Goal: Check status: Check status

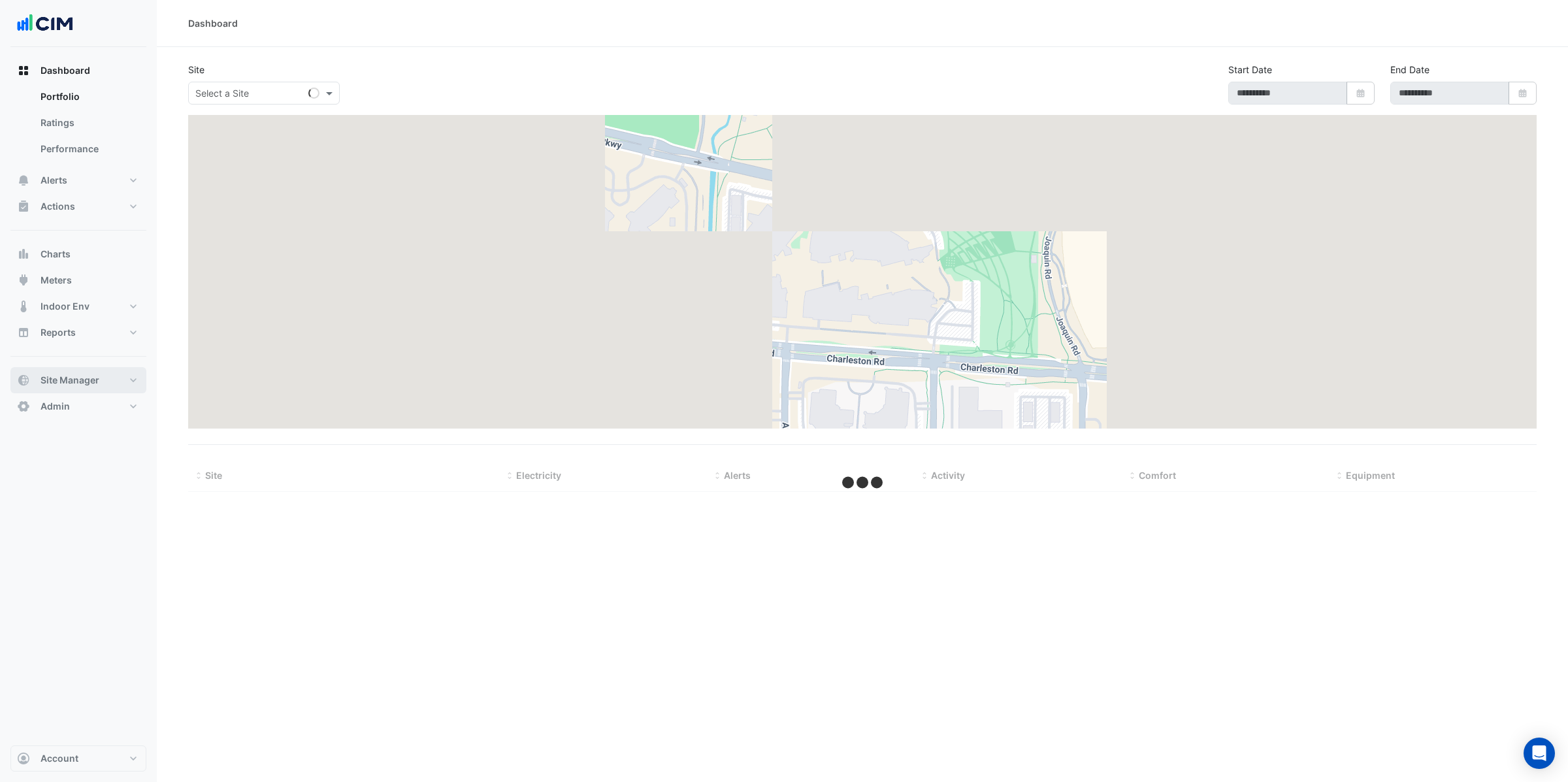
click at [74, 387] on button "Site Manager" at bounding box center [78, 380] width 136 height 26
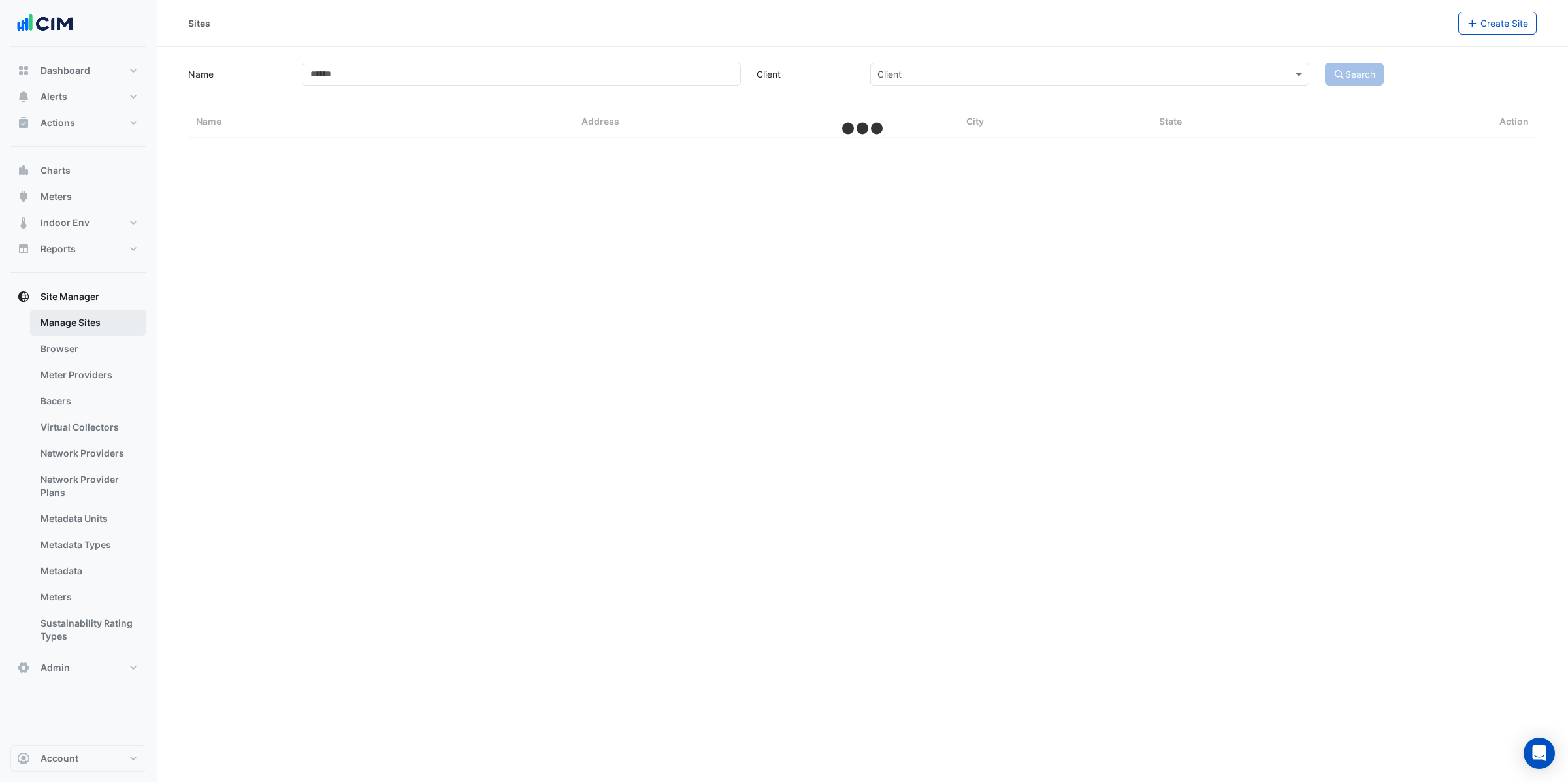
click at [91, 320] on link "Manage Sites" at bounding box center [88, 323] width 116 height 26
click at [395, 68] on input "Name" at bounding box center [521, 73] width 439 height 23
select select "***"
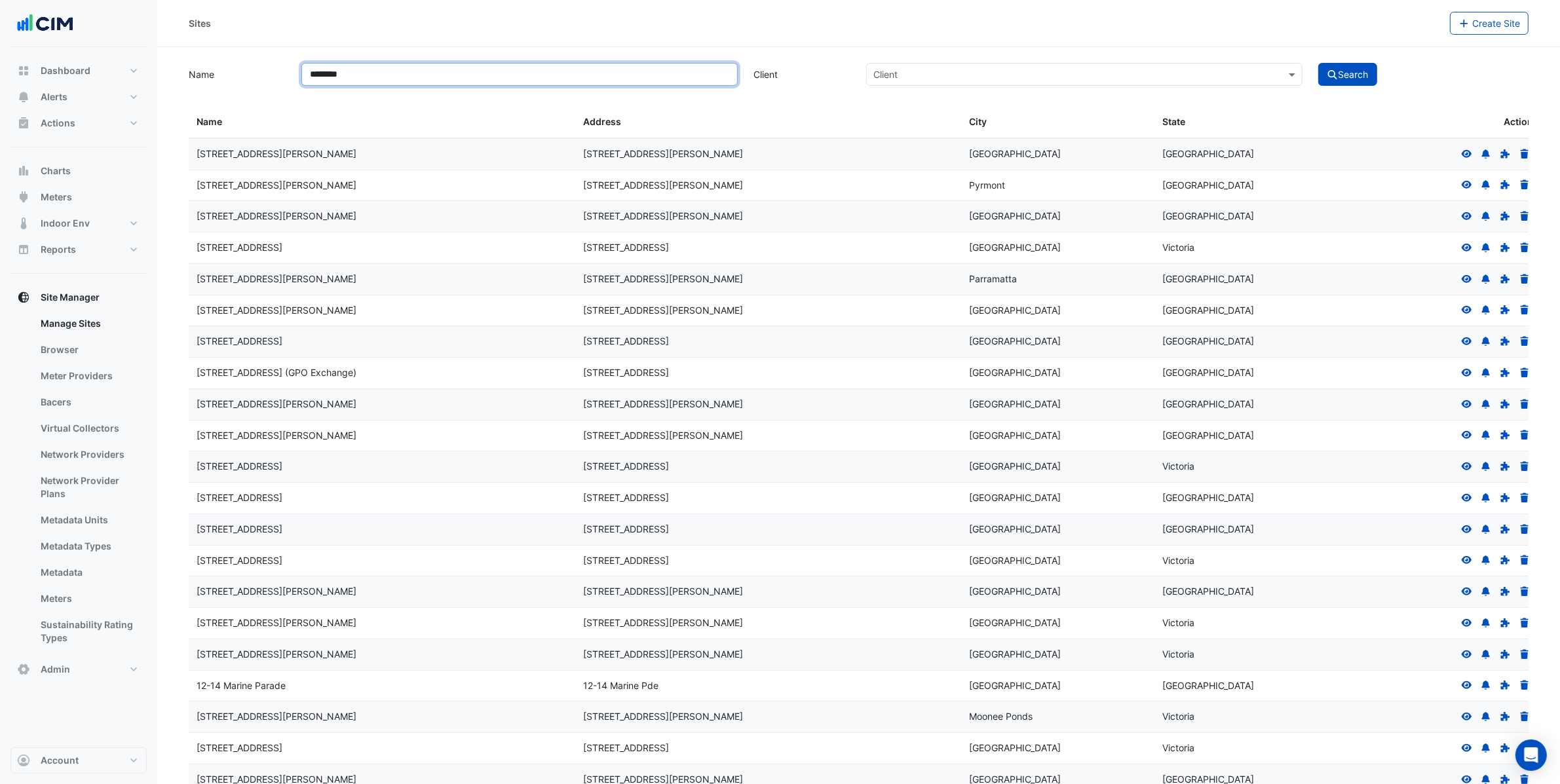
type input "********"
click at [1318, 63] on button "Search" at bounding box center [1348, 74] width 59 height 23
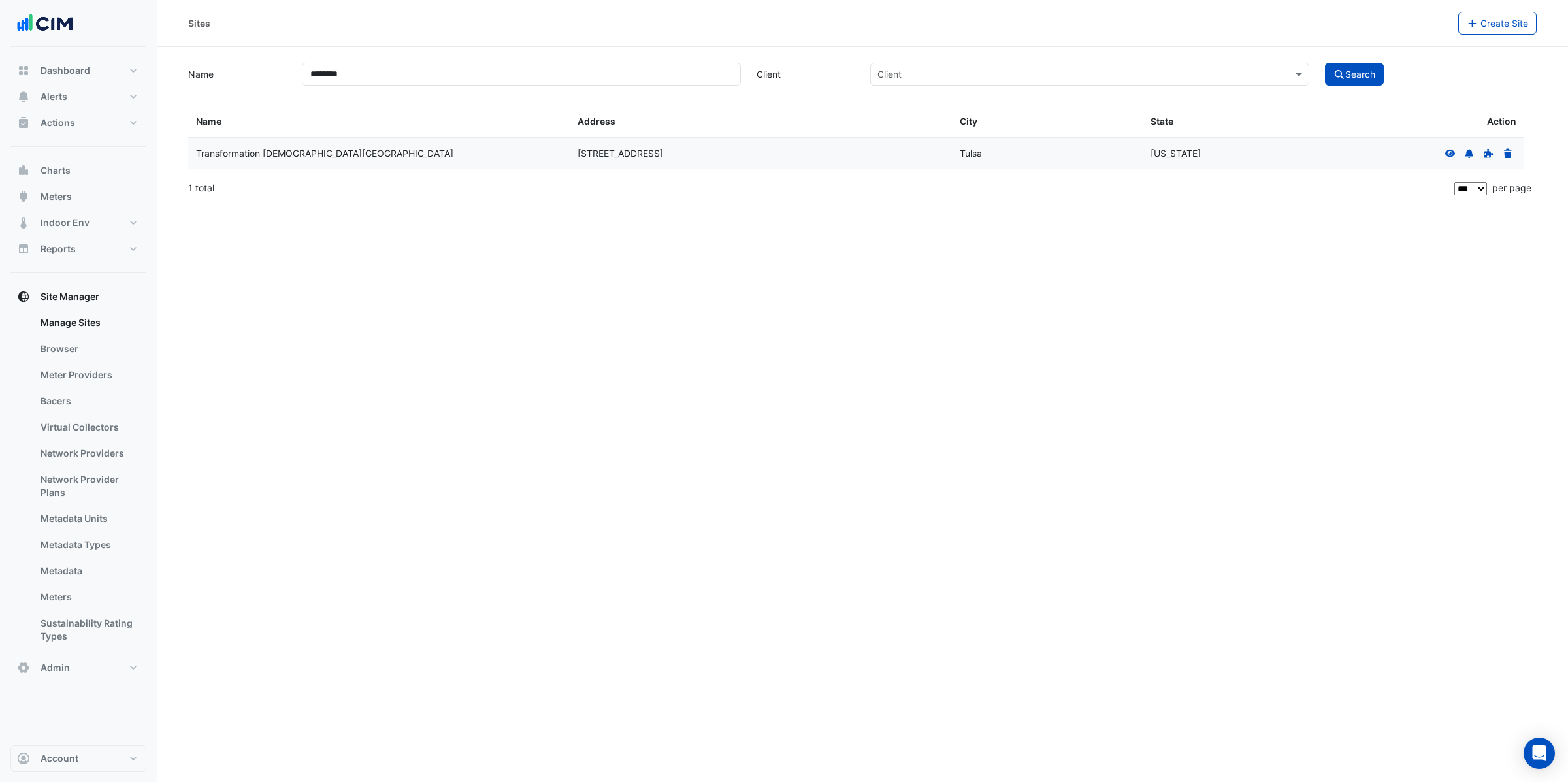
click at [1449, 152] on icon at bounding box center [1450, 153] width 12 height 9
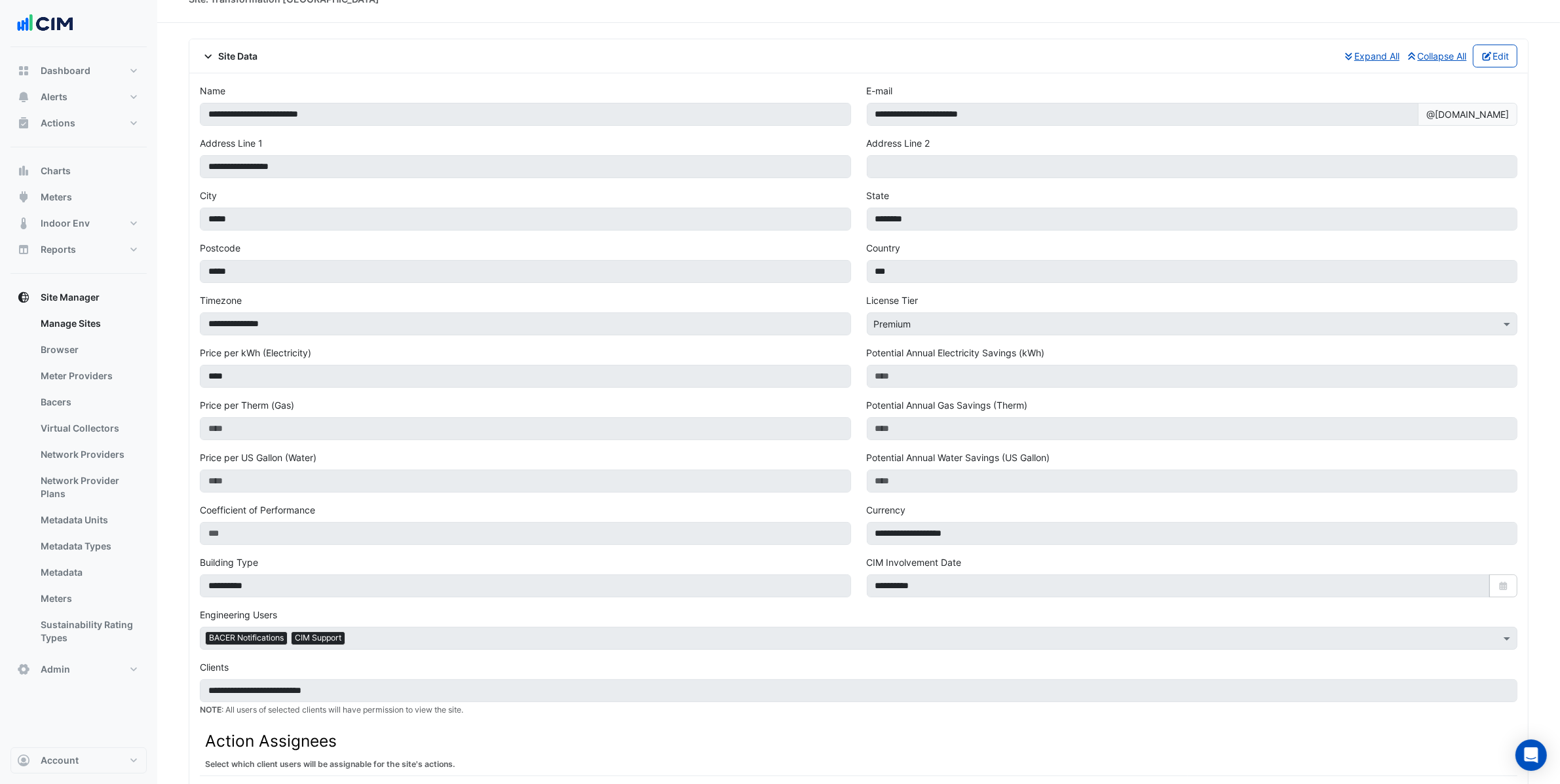
scroll to position [27, 0]
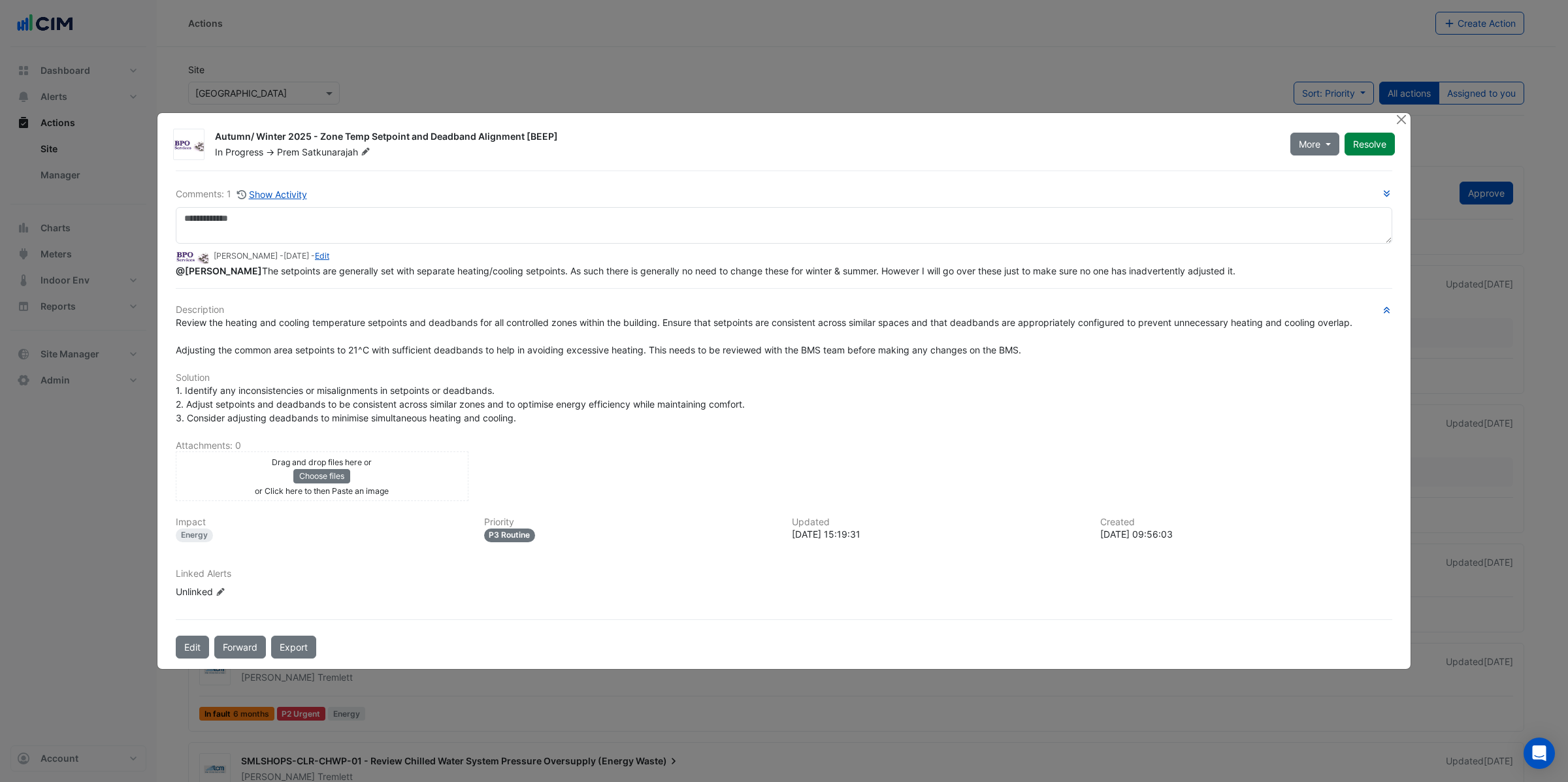
drag, startPoint x: 270, startPoint y: 277, endPoint x: 1324, endPoint y: 266, distance: 1054.1
click at [1340, 266] on div "@Dirk Phillips The setpoints are generally set with separate heating/cooling se…" at bounding box center [784, 271] width 1217 height 14
click at [1407, 121] on div at bounding box center [1402, 120] width 16 height 15
click at [268, 192] on button "Show Activity" at bounding box center [272, 194] width 71 height 15
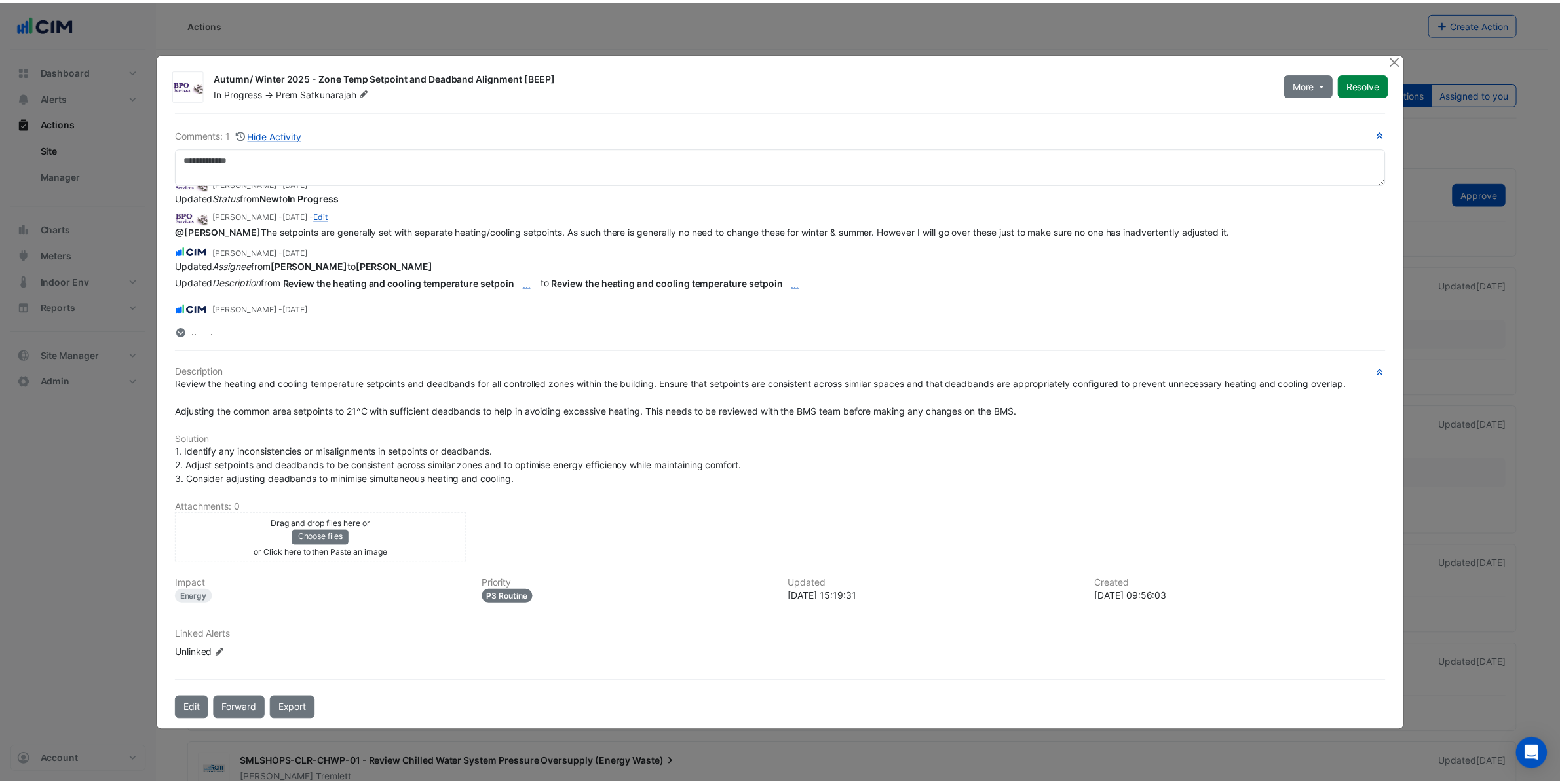
scroll to position [26, 0]
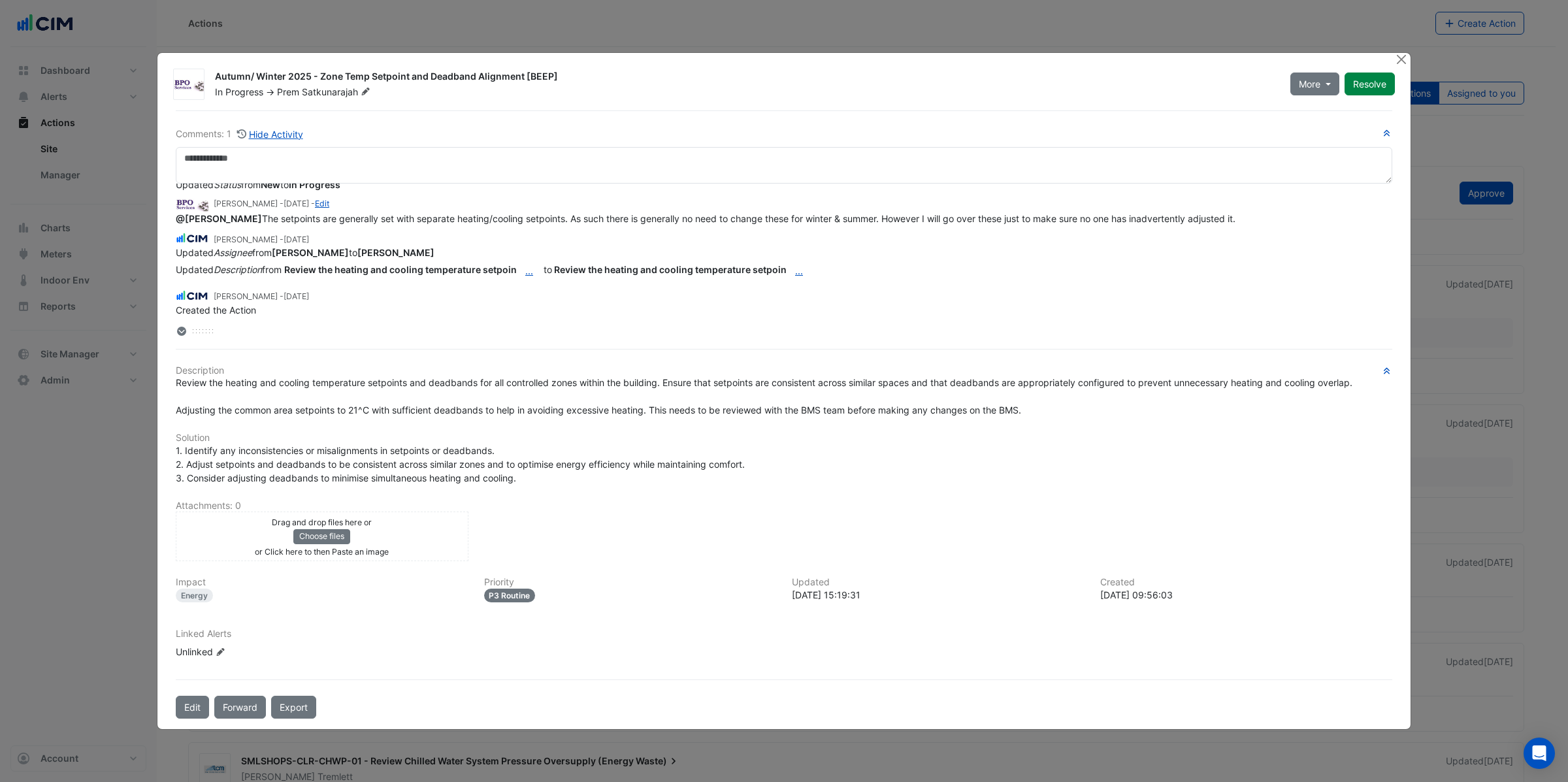
click at [1398, 72] on div "More On Hold Not Doing Resolve" at bounding box center [1342, 84] width 120 height 29
click at [1398, 65] on button "Close" at bounding box center [1401, 60] width 14 height 14
